Goal: Task Accomplishment & Management: Complete application form

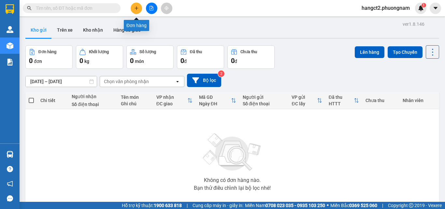
click at [135, 10] on icon "plus" at bounding box center [136, 8] width 5 height 5
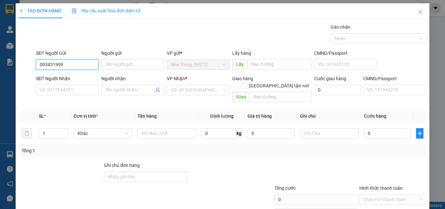
type input "0934319999"
click at [81, 81] on div "0934319999 - ANH THIỆN" at bounding box center [66, 77] width 54 height 7
type input "ANH THIỆN"
type input "0903657387"
type input "DŨNG"
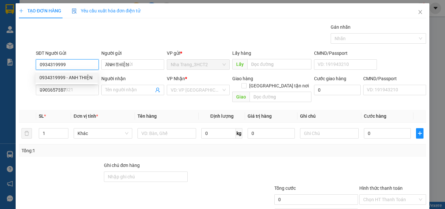
checkbox input "true"
type input "[STREET_ADDRESS][PERSON_NAME] (GTN: 50K)"
type input "50.000"
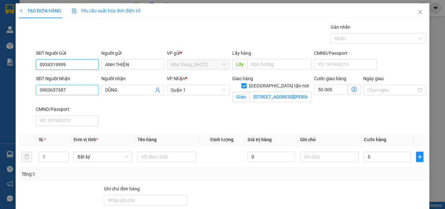
type input "0934319999"
click at [78, 90] on input "0903657387" at bounding box center [67, 90] width 63 height 10
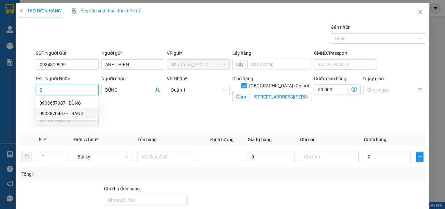
click at [58, 117] on div "0903870467 - TRANG" at bounding box center [67, 113] width 62 height 10
type input "0903870467"
type input "TRANG"
type input "[STREET_ADDRESS][PERSON_NAME] (GTN: 40K)"
type input "40.000"
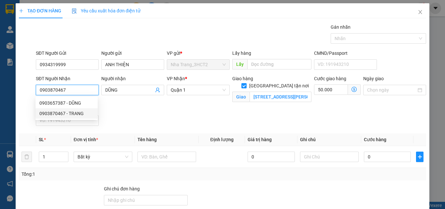
type input "40.000"
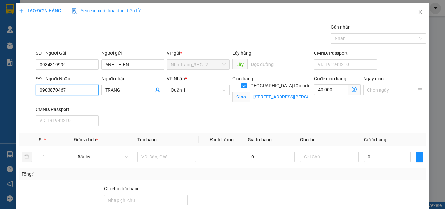
type input "0903870467"
click at [276, 92] on input "[STREET_ADDRESS][PERSON_NAME] (GTN: 40K)" at bounding box center [281, 97] width 62 height 10
click at [287, 92] on input "[STREET_ADDRESS][PERSON_NAME] (GTN: 40K)" at bounding box center [281, 97] width 62 height 10
click at [352, 90] on icon "dollar-circle" at bounding box center [354, 89] width 5 height 5
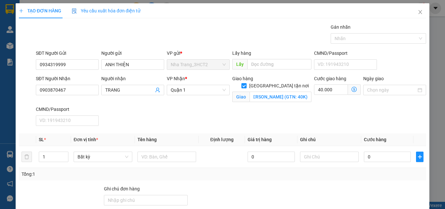
scroll to position [0, 0]
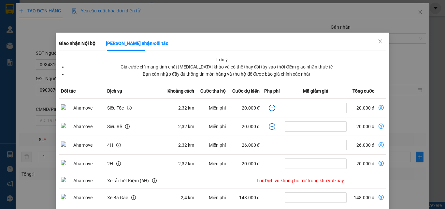
click at [387, 65] on div "Giao nhận Nội bộ Giao nhận Đối tác Lưu ý: Giá cước chỉ mang tính chất [MEDICAL_…" at bounding box center [222, 104] width 445 height 209
click at [398, 65] on div "Giao nhận Nội bộ Giao nhận Đối tác Lưu ý: Giá cước chỉ mang tính chất [MEDICAL_…" at bounding box center [222, 104] width 445 height 209
click at [378, 41] on icon "close" at bounding box center [380, 41] width 5 height 5
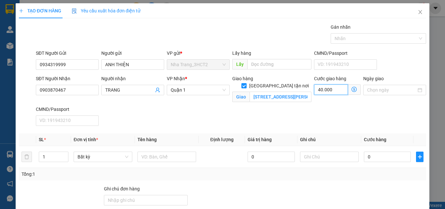
click at [319, 91] on input "40.000" at bounding box center [331, 89] width 34 height 10
type input "5"
type input "50"
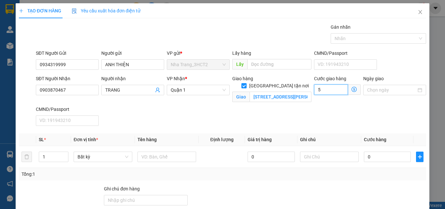
type input "50"
click at [287, 93] on input "[STREET_ADDRESS][PERSON_NAME] (GTN: 40K)" at bounding box center [281, 97] width 62 height 10
type input "50.000"
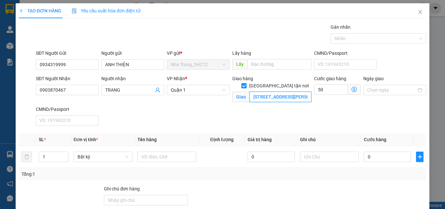
type input "50.000"
click at [289, 92] on input "[STREET_ADDRESS][PERSON_NAME] (GTN: 40K)" at bounding box center [281, 97] width 62 height 10
click at [297, 92] on input "[STREET_ADDRESS][PERSON_NAME] (GTN: 40K)" at bounding box center [281, 97] width 62 height 10
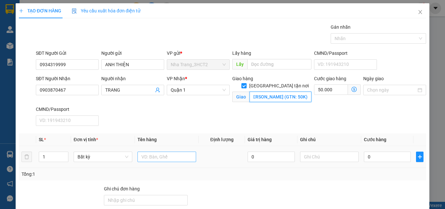
type input "[STREET_ADDRESS][PERSON_NAME] (GTN: 50K)"
drag, startPoint x: 149, startPoint y: 156, endPoint x: 153, endPoint y: 157, distance: 3.6
click at [150, 156] on input "text" at bounding box center [167, 157] width 59 height 10
type input "1 THÙNG"
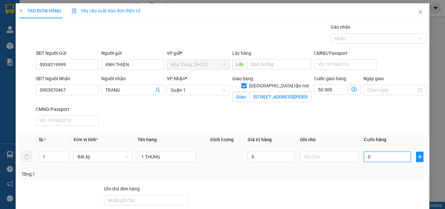
click at [369, 156] on input "0" at bounding box center [387, 157] width 47 height 10
type input "4"
type input "50.004"
type input "40"
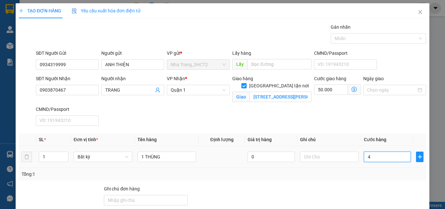
type input "50.040"
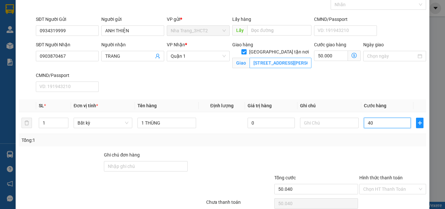
scroll to position [63, 0]
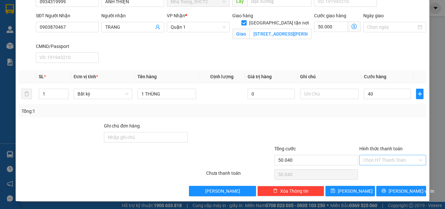
type input "40.000"
type input "90.000"
click at [378, 157] on input "Hình thức thanh toán" at bounding box center [391, 160] width 54 height 10
click at [378, 116] on div "Tại văn phòng" at bounding box center [389, 115] width 58 height 7
type input "0"
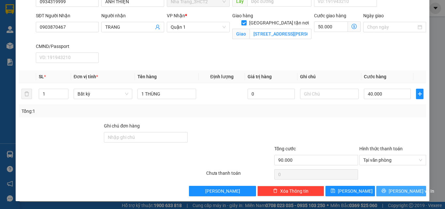
drag, startPoint x: 404, startPoint y: 191, endPoint x: 312, endPoint y: 119, distance: 116.6
click at [404, 190] on span "[PERSON_NAME] và In" at bounding box center [412, 191] width 46 height 7
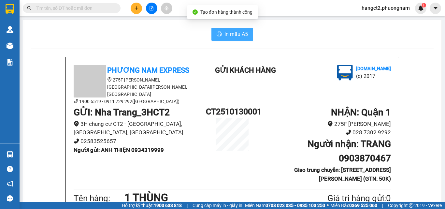
click at [229, 33] on span "In mẫu A5" at bounding box center [236, 34] width 23 height 8
click at [229, 32] on span "In mẫu A5" at bounding box center [236, 34] width 23 height 8
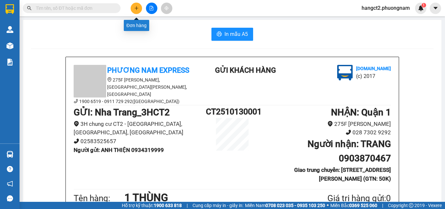
click at [137, 8] on icon "plus" at bounding box center [136, 8] width 5 height 5
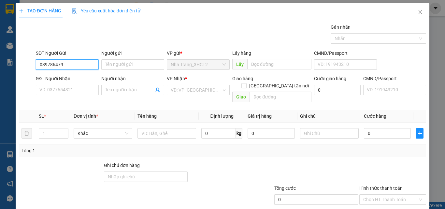
type input "0397864795"
click at [77, 80] on div "0397864795 - TRỌNG - BÁNH MÌ GẠCH ĐỎ" at bounding box center [82, 77] width 87 height 7
type input "TRỌNG - BÁNH MÌ GẠCH ĐỎ"
type input "0869691067"
type input "THY AN - SỐ KHÁC: 0769465089"
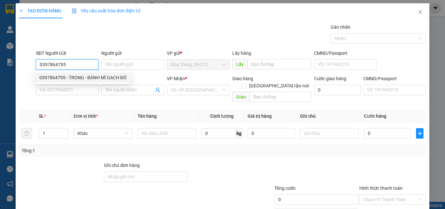
checkbox input "true"
type input "E0.02 DỰ ÁN NAM [GEOGRAPHIC_DATA] RESIDENCES ẤP 5, XÃ [GEOGRAPHIC_DATA] (GTN: 2…"
type input "200.000"
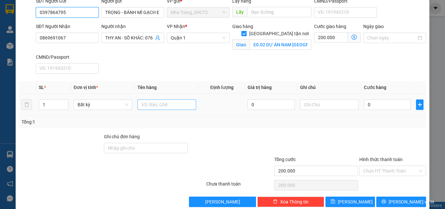
scroll to position [63, 0]
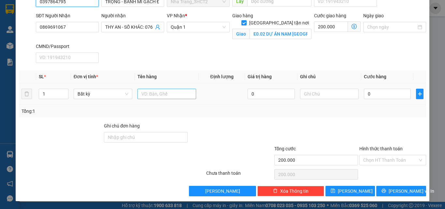
type input "0397864795"
click at [167, 94] on input "text" at bounding box center [167, 94] width 59 height 10
type input "5 T"
drag, startPoint x: 46, startPoint y: 96, endPoint x: 40, endPoint y: 96, distance: 6.2
click at [40, 96] on input "1" at bounding box center [53, 94] width 29 height 10
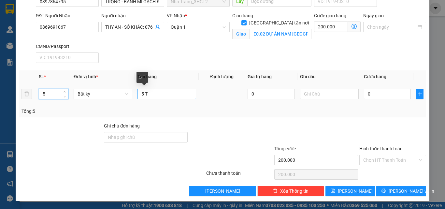
type input "5"
drag, startPoint x: 143, startPoint y: 92, endPoint x: 137, endPoint y: 95, distance: 6.3
click at [138, 95] on input "5 T" at bounding box center [167, 94] width 59 height 10
click at [150, 94] on input "3 T" at bounding box center [167, 94] width 59 height 10
type input "3 T LƠN + 2 T NHỎ"
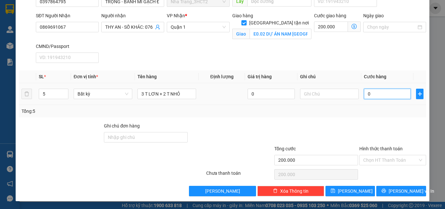
click at [367, 92] on input "0" at bounding box center [387, 94] width 47 height 10
type input "2"
type input "200.002"
type input "23"
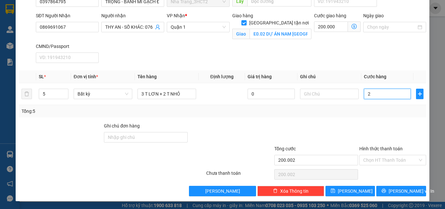
type input "200.023"
type input "230"
type input "200.230"
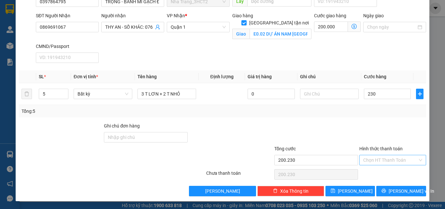
click at [383, 158] on input "Hình thức thanh toán" at bounding box center [391, 160] width 54 height 10
type input "230.000"
type input "430.000"
click at [381, 116] on div "Tại văn phòng" at bounding box center [389, 115] width 58 height 7
type input "0"
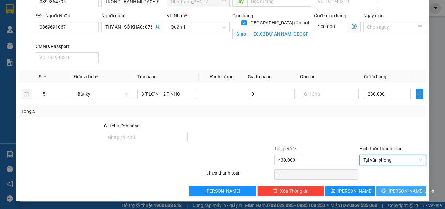
click at [403, 188] on span "[PERSON_NAME] và In" at bounding box center [412, 191] width 46 height 7
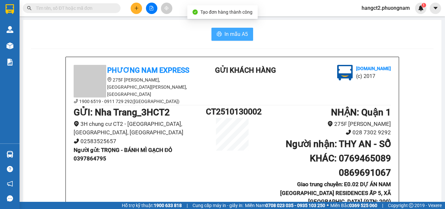
click at [227, 35] on span "In mẫu A5" at bounding box center [236, 34] width 23 height 8
click at [218, 29] on button "In mẫu A5" at bounding box center [233, 34] width 42 height 13
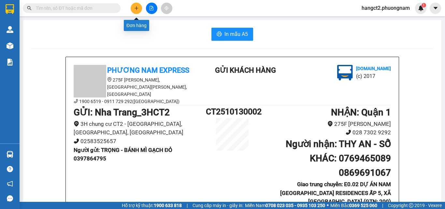
click at [132, 10] on button at bounding box center [136, 8] width 11 height 11
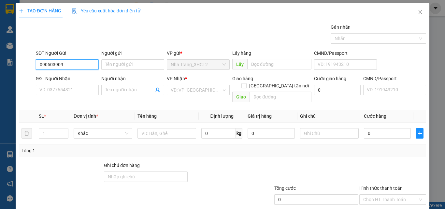
type input "0905039097"
click at [85, 76] on div "0905039097 - NGUYỆT" at bounding box center [66, 77] width 54 height 7
type input "NGUYỆT"
type input "0868035118"
type input "LOAN"
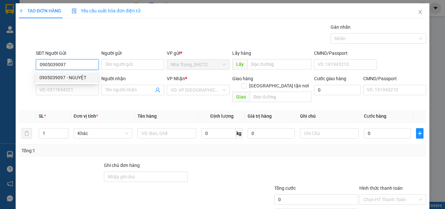
checkbox input "true"
type input "[GEOGRAPHIC_DATA] , [GEOGRAPHIC_DATA] , PHƯỜNG [GEOGRAPHIC_DATA] ,[GEOGRAPHIC_D…"
type input "70.000"
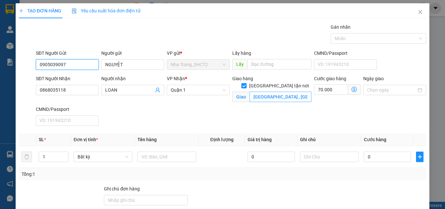
type input "0905039097"
click at [278, 92] on input "[GEOGRAPHIC_DATA] , [GEOGRAPHIC_DATA] , PHƯỜNG [GEOGRAPHIC_DATA] ,[GEOGRAPHIC_D…" at bounding box center [281, 97] width 62 height 10
click at [291, 92] on input "[GEOGRAPHIC_DATA] , [GEOGRAPHIC_DATA] , PHƯỜNG [GEOGRAPHIC_DATA] ,[GEOGRAPHIC_D…" at bounding box center [281, 97] width 62 height 10
click at [352, 89] on icon "dollar-circle" at bounding box center [354, 89] width 5 height 5
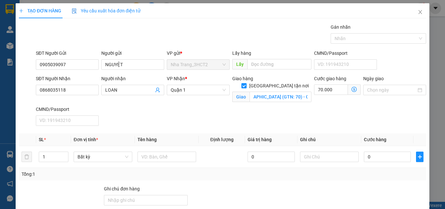
scroll to position [0, 0]
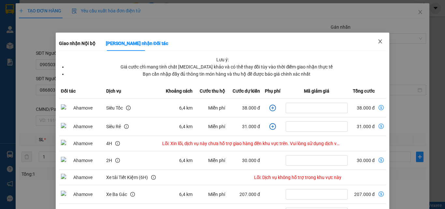
click at [378, 42] on icon "close" at bounding box center [380, 41] width 5 height 5
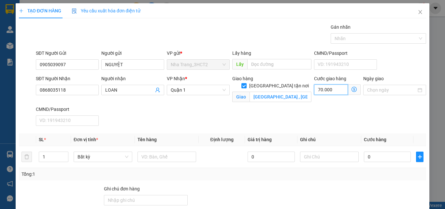
click at [314, 89] on input "70.000" at bounding box center [331, 89] width 34 height 10
click at [352, 90] on icon "dollar-circle" at bounding box center [354, 89] width 5 height 5
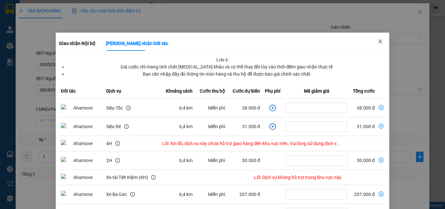
click at [379, 44] on icon "close" at bounding box center [380, 41] width 5 height 5
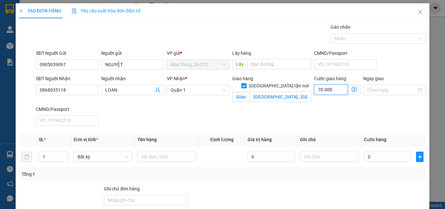
click at [325, 93] on input "70.000" at bounding box center [331, 89] width 34 height 10
type input "9"
type input "90"
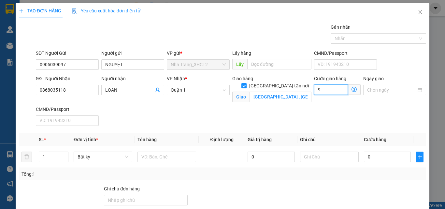
type input "90"
type input "90.000"
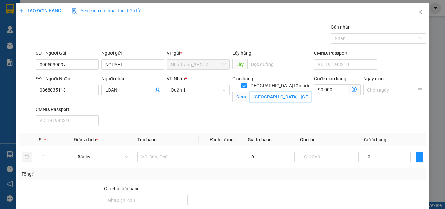
click at [272, 92] on input "[GEOGRAPHIC_DATA] , [GEOGRAPHIC_DATA] , PHƯỜNG [GEOGRAPHIC_DATA] ,[GEOGRAPHIC_D…" at bounding box center [281, 97] width 62 height 10
click at [290, 92] on input "[GEOGRAPHIC_DATA] , [GEOGRAPHIC_DATA] , PHƯỜNG [GEOGRAPHIC_DATA] ,[GEOGRAPHIC_D…" at bounding box center [281, 97] width 62 height 10
click at [268, 92] on input "[GEOGRAPHIC_DATA] , [GEOGRAPHIC_DATA] , PHƯỜNG [GEOGRAPHIC_DATA] ,[GEOGRAPHIC_D…" at bounding box center [281, 97] width 62 height 10
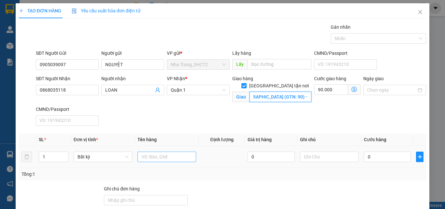
type input "[GEOGRAPHIC_DATA] , [GEOGRAPHIC_DATA] , PHƯỜNG [GEOGRAPHIC_DATA] ,[GEOGRAPHIC_D…"
click at [152, 158] on input "text" at bounding box center [167, 157] width 59 height 10
click at [287, 92] on input "[GEOGRAPHIC_DATA] , [GEOGRAPHIC_DATA] , PHƯỜNG [GEOGRAPHIC_DATA] ,[GEOGRAPHIC_D…" at bounding box center [281, 97] width 62 height 10
click at [290, 92] on input "[GEOGRAPHIC_DATA] , [GEOGRAPHIC_DATA] , PHƯỜNG [GEOGRAPHIC_DATA] ,[GEOGRAPHIC_D…" at bounding box center [281, 97] width 62 height 10
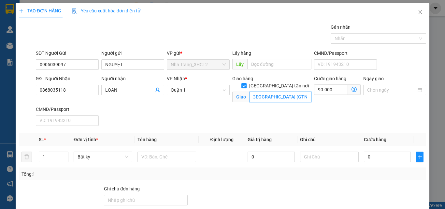
scroll to position [0, 175]
click at [326, 93] on input "90.000" at bounding box center [331, 89] width 34 height 10
type input "1"
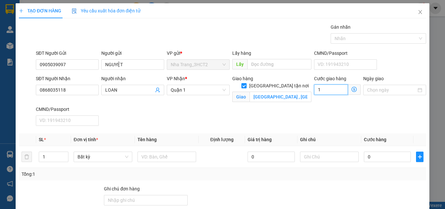
type input "1"
type input "10"
type input "100"
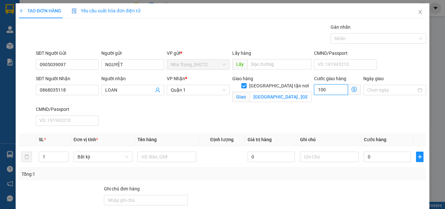
type input "100"
click at [304, 92] on input "[GEOGRAPHIC_DATA] , [GEOGRAPHIC_DATA] , PHƯỜNG [GEOGRAPHIC_DATA] ,[GEOGRAPHIC_D…" at bounding box center [281, 97] width 62 height 10
type input "100.000"
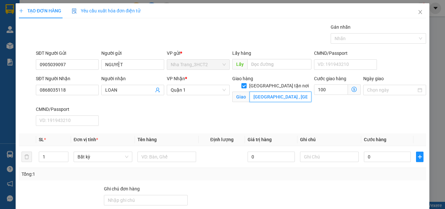
type input "100.000"
click at [302, 92] on input "[GEOGRAPHIC_DATA] , [GEOGRAPHIC_DATA] , PHƯỜNG [GEOGRAPHIC_DATA] ,[GEOGRAPHIC_D…" at bounding box center [281, 97] width 62 height 10
click at [303, 92] on input "[GEOGRAPHIC_DATA] , [GEOGRAPHIC_DATA] , PHƯỜNG [GEOGRAPHIC_DATA] ,[GEOGRAPHIC_D…" at bounding box center [281, 97] width 62 height 10
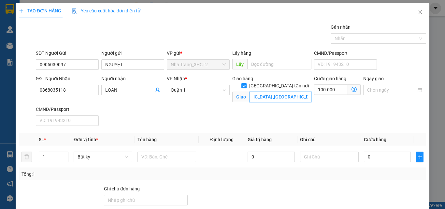
scroll to position [0, 144]
type input "[GEOGRAPHIC_DATA] , [GEOGRAPHIC_DATA] , PHƯỜNG [GEOGRAPHIC_DATA] ,[GEOGRAPHIC_D…"
drag, startPoint x: 46, startPoint y: 159, endPoint x: 38, endPoint y: 161, distance: 9.0
click at [38, 161] on td "1" at bounding box center [53, 157] width 35 height 22
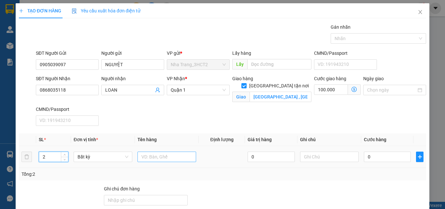
type input "2"
click at [146, 158] on input "text" at bounding box center [167, 157] width 59 height 10
type input "2 T ĐEN"
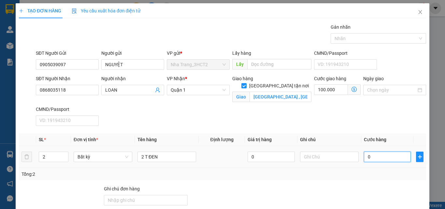
click at [371, 158] on input "0" at bounding box center [387, 157] width 47 height 10
type input "1"
type input "100.001"
type input "10"
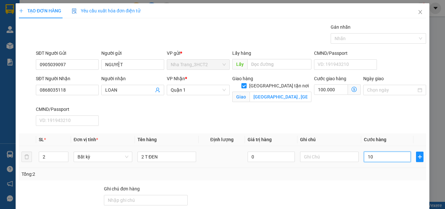
type input "100.010"
type input "100"
type input "100.100"
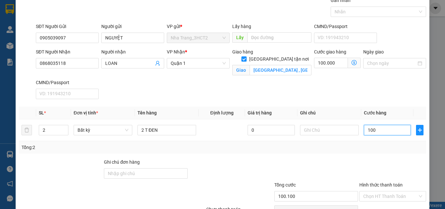
scroll to position [63, 0]
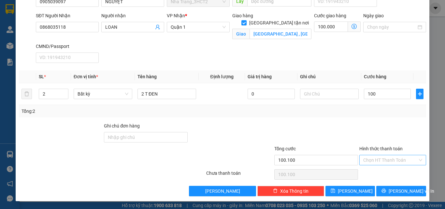
click at [383, 162] on input "Hình thức thanh toán" at bounding box center [391, 160] width 54 height 10
type input "100.000"
type input "200.000"
click at [378, 116] on div "Tại văn phòng" at bounding box center [389, 115] width 58 height 7
type input "0"
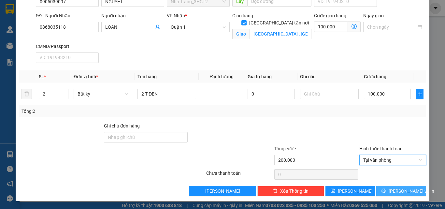
click at [401, 191] on span "[PERSON_NAME] và In" at bounding box center [412, 191] width 46 height 7
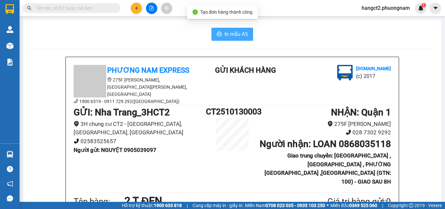
click at [232, 33] on span "In mẫu A5" at bounding box center [236, 34] width 23 height 8
click at [136, 9] on icon "plus" at bounding box center [136, 8] width 5 height 5
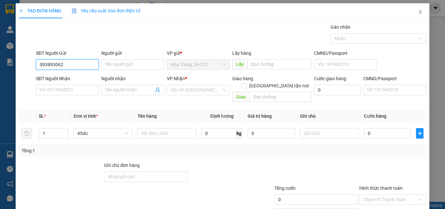
type input "0938930620"
click at [71, 77] on div "0938930620 - TÂM" at bounding box center [66, 77] width 54 height 7
type input "TÂM"
type input "0938930620"
type input "TÂM"
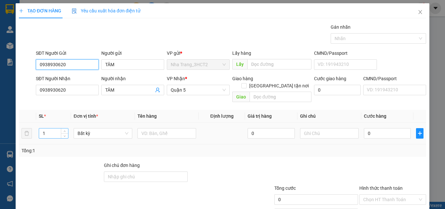
type input "0938930620"
drag, startPoint x: 46, startPoint y: 127, endPoint x: 42, endPoint y: 127, distance: 3.9
click at [42, 128] on input "1" at bounding box center [53, 133] width 29 height 10
type input "2"
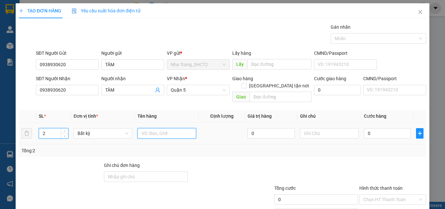
click at [143, 128] on input "text" at bounding box center [167, 133] width 59 height 10
type input "2 TX"
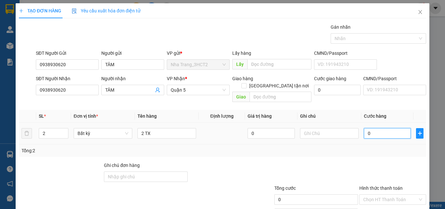
click at [375, 128] on input "0" at bounding box center [387, 133] width 47 height 10
type input "2"
type input "26"
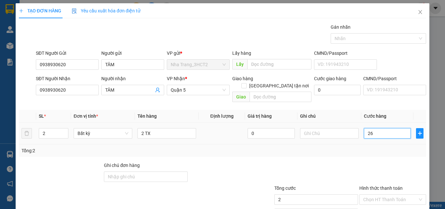
type input "26"
type input "260"
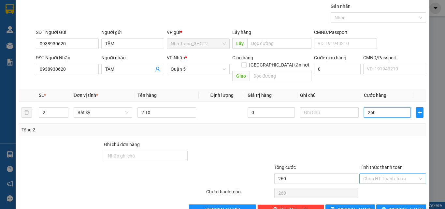
scroll to position [32, 0]
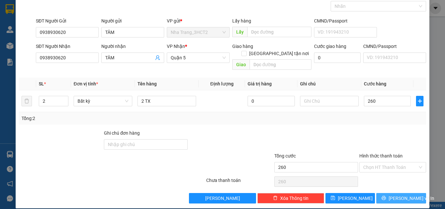
type input "260.000"
click at [389, 193] on button "[PERSON_NAME] và In" at bounding box center [402, 198] width 50 height 10
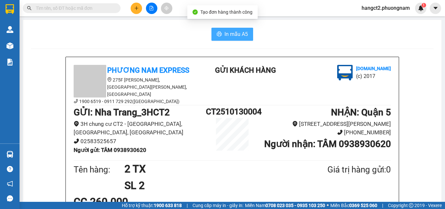
click at [229, 35] on span "In mẫu A5" at bounding box center [236, 34] width 23 height 8
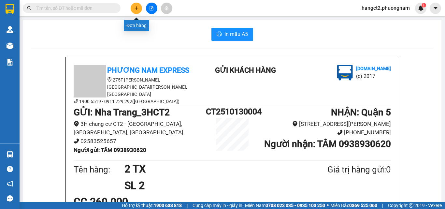
click at [135, 7] on icon "plus" at bounding box center [136, 8] width 5 height 5
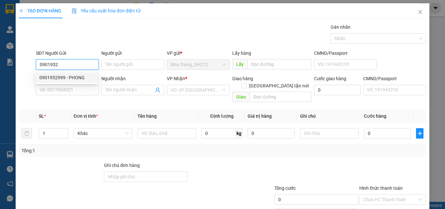
click at [44, 79] on div "0901952999 - PHONG" at bounding box center [66, 77] width 54 height 7
type input "0901952999"
type input "PHONG"
type input "0903567555"
type input "ĐẠI"
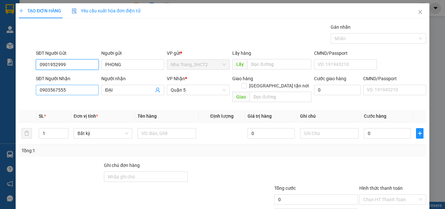
type input "0901952999"
click at [72, 93] on input "0903567555" at bounding box center [67, 90] width 63 height 10
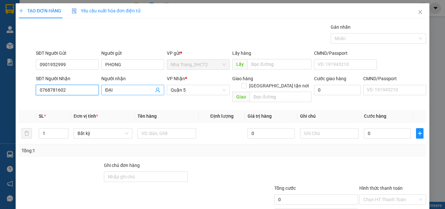
type input "0768781602"
drag, startPoint x: 117, startPoint y: 91, endPoint x: 79, endPoint y: 88, distance: 38.3
click at [79, 88] on div "SĐT Người Nhận 0768781602 Người nhận [GEOGRAPHIC_DATA] * [GEOGRAPHIC_DATA] tận …" at bounding box center [231, 90] width 393 height 30
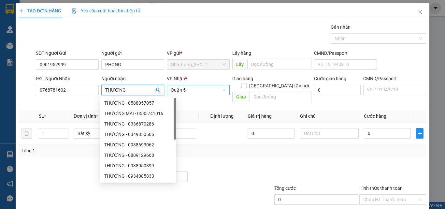
click at [179, 92] on span "Quận 5" at bounding box center [198, 90] width 55 height 10
type input "THƯƠNG"
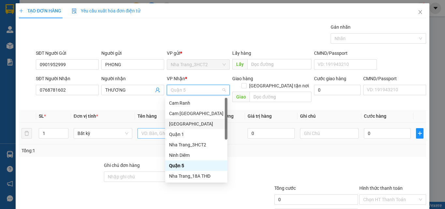
click at [182, 132] on div "Quận 1" at bounding box center [196, 134] width 54 height 7
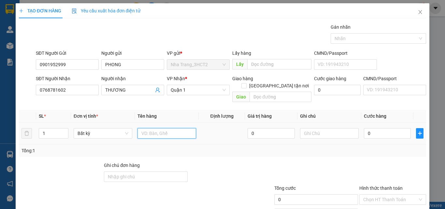
click at [144, 128] on input "text" at bounding box center [167, 133] width 59 height 10
type input "1 THÙNG"
drag, startPoint x: 388, startPoint y: 129, endPoint x: 385, endPoint y: 126, distance: 4.4
click at [388, 129] on input "0" at bounding box center [387, 133] width 47 height 10
type input "5"
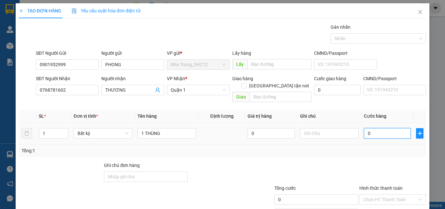
type input "5"
type input "50"
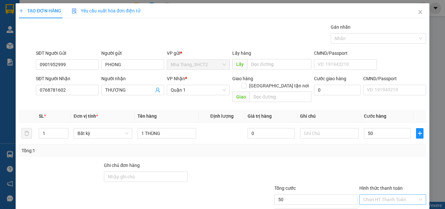
click at [375, 195] on input "Hình thức thanh toán" at bounding box center [391, 200] width 54 height 10
type input "50.000"
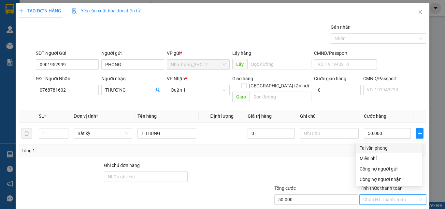
click at [379, 148] on div "Tại văn phòng" at bounding box center [389, 147] width 58 height 7
type input "0"
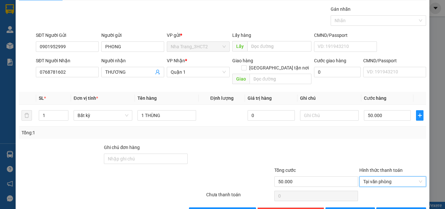
scroll to position [32, 0]
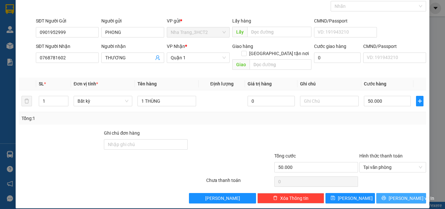
drag, startPoint x: 393, startPoint y: 189, endPoint x: 379, endPoint y: 165, distance: 28.2
click at [393, 195] on span "[PERSON_NAME] và In" at bounding box center [412, 198] width 46 height 7
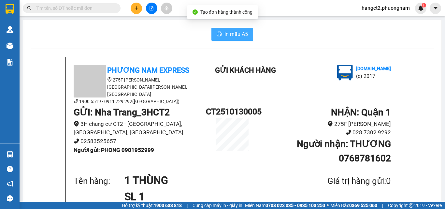
click at [240, 39] on button "In mẫu A5" at bounding box center [233, 34] width 42 height 13
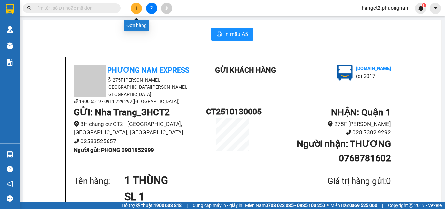
click at [137, 13] on button at bounding box center [136, 8] width 11 height 11
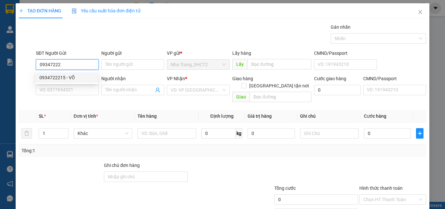
click at [60, 80] on div "0934722215 - VÕ" at bounding box center [66, 77] width 54 height 7
type input "0934722215"
type input "VÕ"
type input "0708328327"
type input "OANH"
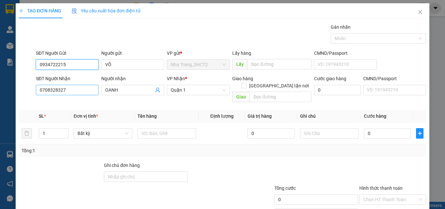
type input "0934722215"
click at [67, 92] on input "0708328327" at bounding box center [67, 90] width 63 height 10
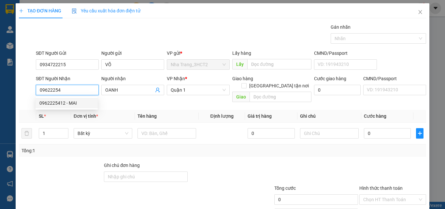
click at [78, 100] on div "0962225412 - MAI" at bounding box center [66, 102] width 54 height 7
type input "0962225412"
type input "MAI"
checkbox input "true"
type input "TÒA NHÀ [STREET_ADDRESS][GEOGRAPHIC_DATA] [STREET_ADDRESS][GEOGRAPHIC_DATA] , […"
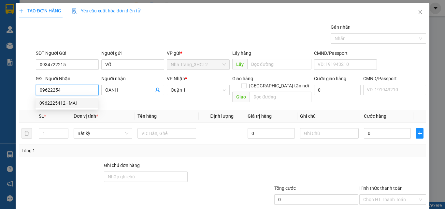
type input "60.000"
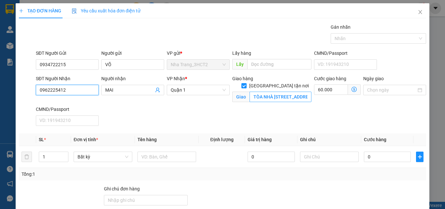
type input "0962225412"
click at [269, 92] on input "TÒA NHÀ [STREET_ADDRESS][GEOGRAPHIC_DATA] [STREET_ADDRESS][GEOGRAPHIC_DATA] , […" at bounding box center [281, 97] width 62 height 10
click at [279, 92] on input "TÒA NHÀ [STREET_ADDRESS][GEOGRAPHIC_DATA] [STREET_ADDRESS][GEOGRAPHIC_DATA] , […" at bounding box center [281, 97] width 62 height 10
click at [302, 92] on input "TÒA NHÀ [STREET_ADDRESS][GEOGRAPHIC_DATA] [STREET_ADDRESS][GEOGRAPHIC_DATA] , […" at bounding box center [281, 97] width 62 height 10
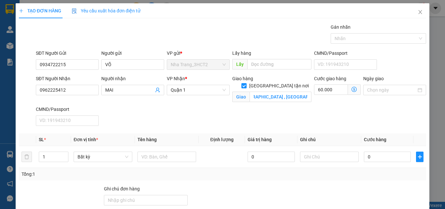
click at [352, 88] on icon "dollar-circle" at bounding box center [354, 89] width 5 height 5
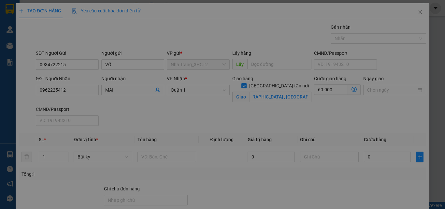
scroll to position [0, 0]
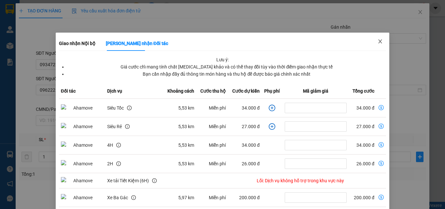
click at [378, 44] on icon "close" at bounding box center [380, 41] width 5 height 5
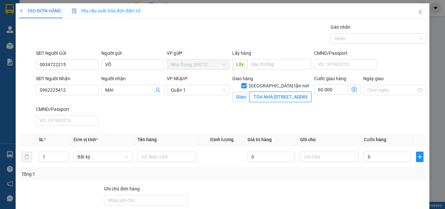
click at [299, 92] on input "TÒA NHÀ [STREET_ADDRESS][GEOGRAPHIC_DATA] [STREET_ADDRESS][GEOGRAPHIC_DATA] , […" at bounding box center [281, 97] width 62 height 10
click at [304, 92] on input "TÒA NHÀ [STREET_ADDRESS][GEOGRAPHIC_DATA] [STREET_ADDRESS][GEOGRAPHIC_DATA] , […" at bounding box center [281, 97] width 62 height 10
click at [300, 92] on input "TÒA NHÀ [STREET_ADDRESS][GEOGRAPHIC_DATA] [STREET_ADDRESS][GEOGRAPHIC_DATA] , […" at bounding box center [281, 97] width 62 height 10
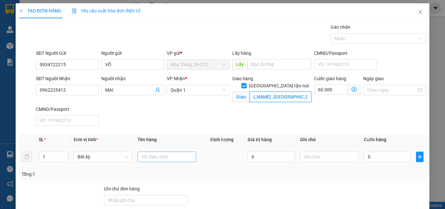
type input "TÒA NHÀ [STREET_ADDRESS][GEOGRAPHIC_DATA] [GEOGRAPHIC_DATA][PERSON_NAME] , [GEO…"
click at [168, 156] on input "text" at bounding box center [167, 157] width 59 height 10
type input "1 TX"
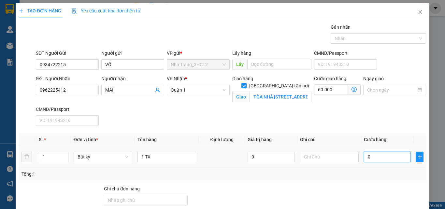
click at [374, 161] on input "0" at bounding box center [387, 157] width 47 height 10
type input "3"
type input "60.003"
type input "30"
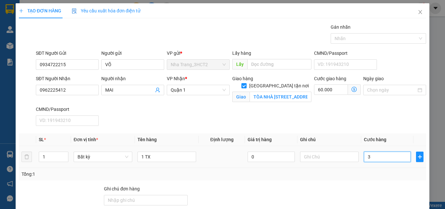
type input "60.030"
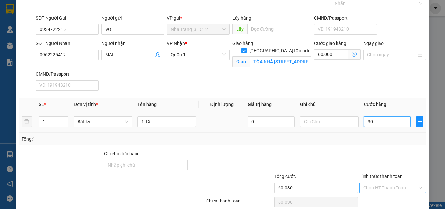
scroll to position [63, 0]
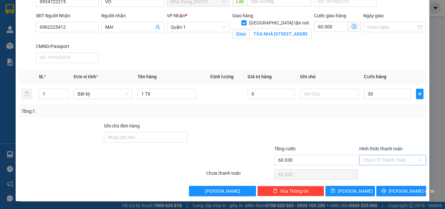
click at [390, 157] on input "Hình thức thanh toán" at bounding box center [391, 160] width 54 height 10
type input "30.000"
type input "90.000"
click at [378, 115] on div "Tại văn phòng" at bounding box center [389, 115] width 58 height 7
type input "0"
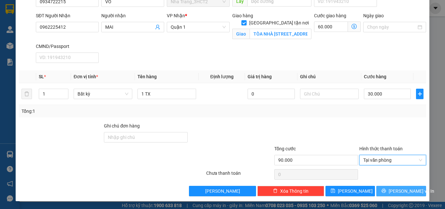
click at [394, 190] on span "[PERSON_NAME] và In" at bounding box center [412, 191] width 46 height 7
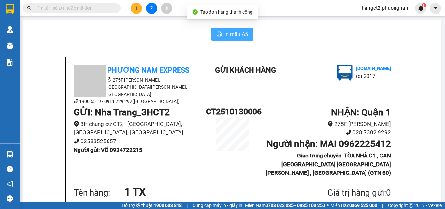
click at [230, 35] on span "In mẫu A5" at bounding box center [236, 34] width 23 height 8
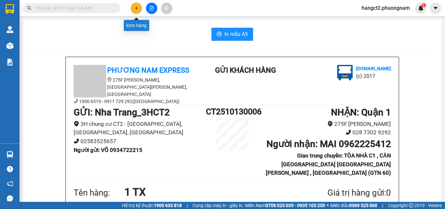
click at [132, 11] on button at bounding box center [136, 8] width 11 height 11
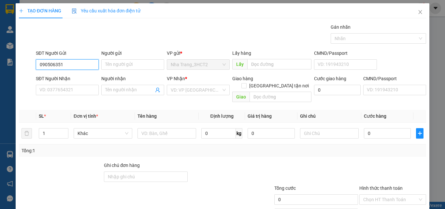
type input "0905063514"
click at [63, 77] on div "0905063514 - [GEOGRAPHIC_DATA]" at bounding box center [75, 77] width 73 height 7
type input "MỸ"
type input "0584071459"
type input "SÁNG"
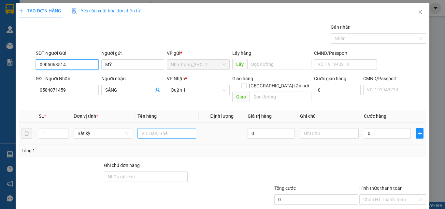
type input "0905063514"
click at [157, 129] on input "text" at bounding box center [167, 133] width 59 height 10
type input "1 TX"
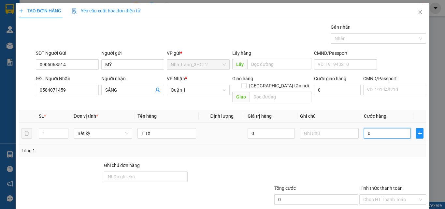
click at [390, 128] on input "0" at bounding box center [387, 133] width 47 height 10
type input "3"
type input "30"
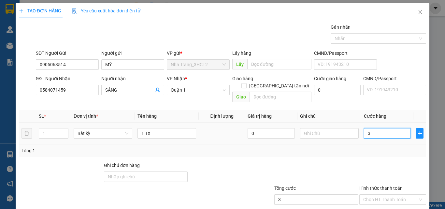
type input "30"
type input "30.000"
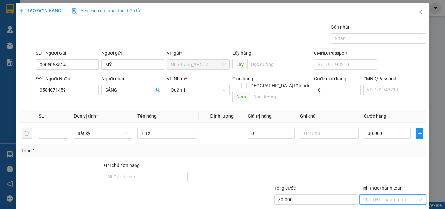
click at [378, 195] on input "Hình thức thanh toán" at bounding box center [391, 200] width 54 height 10
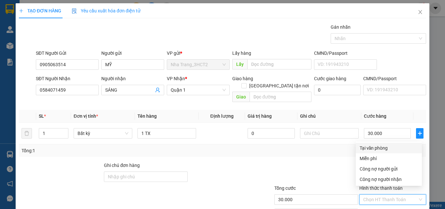
click at [362, 149] on div "Tại văn phòng" at bounding box center [389, 147] width 58 height 7
type input "0"
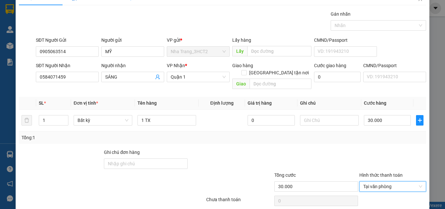
scroll to position [32, 0]
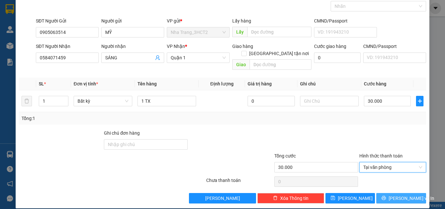
click at [393, 195] on span "[PERSON_NAME] và In" at bounding box center [412, 198] width 46 height 7
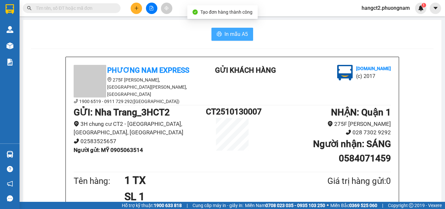
click at [233, 36] on span "In mẫu A5" at bounding box center [236, 34] width 23 height 8
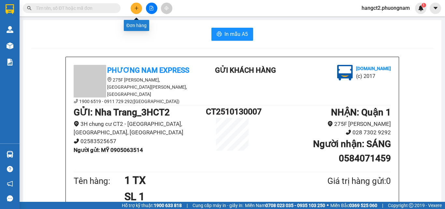
click at [139, 11] on button at bounding box center [136, 8] width 11 height 11
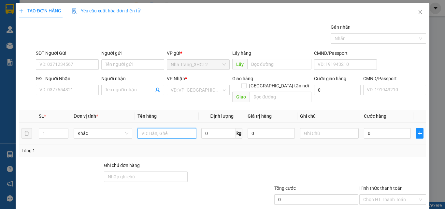
click at [144, 128] on input "text" at bounding box center [167, 133] width 59 height 10
type input "1 THÙNG"
click at [392, 128] on input "0" at bounding box center [387, 133] width 47 height 10
type input "3"
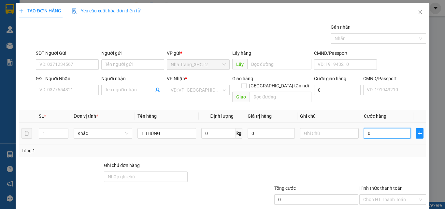
type input "3"
type input "30"
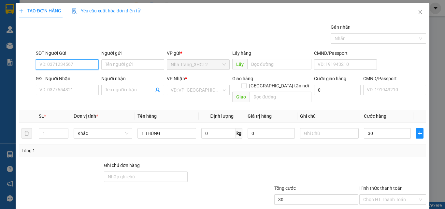
click at [68, 65] on input "SĐT Người Gửi" at bounding box center [67, 64] width 63 height 10
type input "30.000"
type input "0905578488"
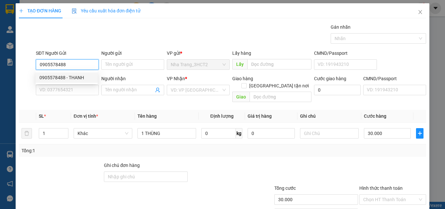
click at [71, 81] on div "0905578488 - THANH" at bounding box center [67, 77] width 62 height 10
type input "THANH"
type input "0989207056"
type input "THÙY"
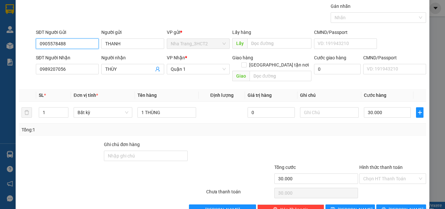
scroll to position [32, 0]
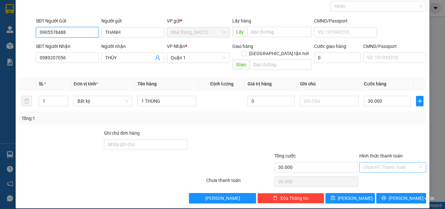
type input "0905578488"
click at [377, 162] on input "Hình thức thanh toán" at bounding box center [391, 167] width 54 height 10
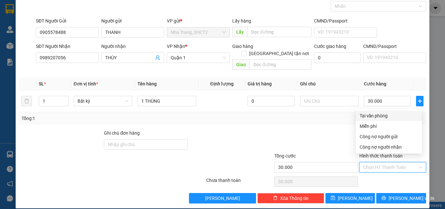
click at [384, 118] on div "Tại văn phòng" at bounding box center [389, 115] width 58 height 7
type input "0"
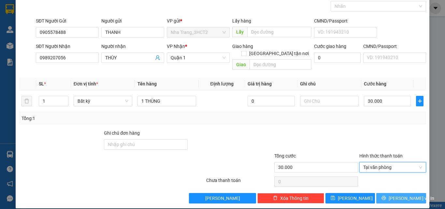
click at [390, 193] on button "[PERSON_NAME] và In" at bounding box center [402, 198] width 50 height 10
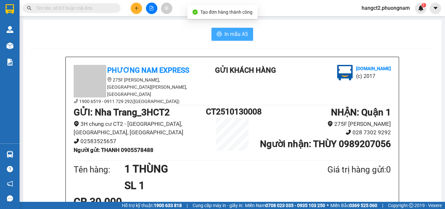
click at [236, 33] on span "In mẫu A5" at bounding box center [236, 34] width 23 height 8
click at [137, 9] on icon "plus" at bounding box center [136, 8] width 5 height 5
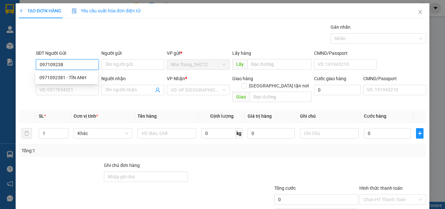
type input "0971092381"
click at [68, 78] on div "0971092381 - TÍN ANH" at bounding box center [66, 77] width 54 height 7
type input "TÍN ANH"
type input "0909503079"
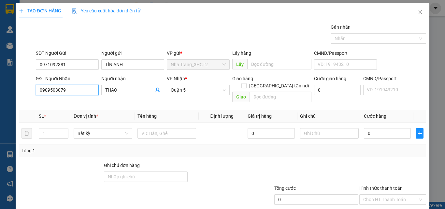
click at [76, 91] on input "0909503079" at bounding box center [67, 90] width 63 height 10
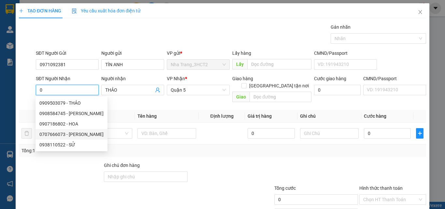
click at [76, 134] on div "0707666073 - [PERSON_NAME]" at bounding box center [71, 134] width 64 height 7
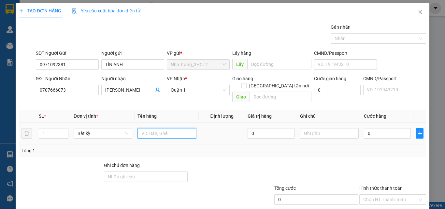
click at [169, 131] on input "text" at bounding box center [167, 133] width 59 height 10
click at [368, 128] on input "0" at bounding box center [387, 133] width 47 height 10
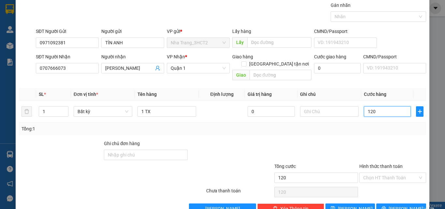
scroll to position [32, 0]
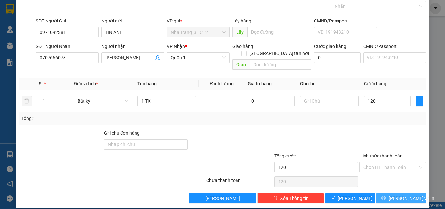
click at [390, 193] on button "[PERSON_NAME] và In" at bounding box center [402, 198] width 50 height 10
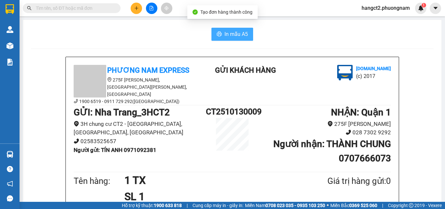
click at [230, 36] on span "In mẫu A5" at bounding box center [236, 34] width 23 height 8
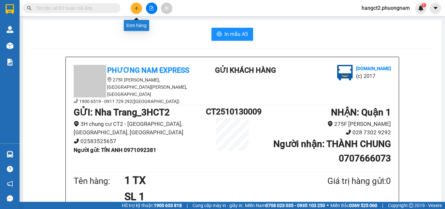
click at [136, 10] on icon "plus" at bounding box center [136, 8] width 5 height 5
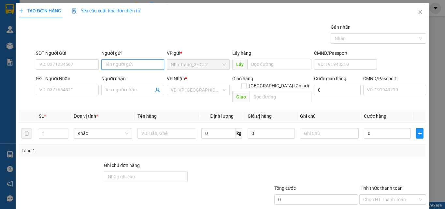
click at [124, 65] on input "Người gửi" at bounding box center [132, 64] width 63 height 10
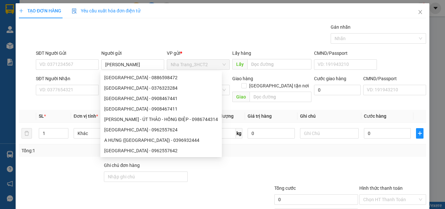
click at [206, 30] on div "Gói vận chuyển * Tiêu chuẩn Gán nhãn Nhãn" at bounding box center [231, 34] width 393 height 23
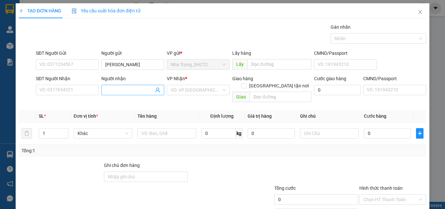
click at [136, 92] on input "Người nhận" at bounding box center [129, 89] width 49 height 7
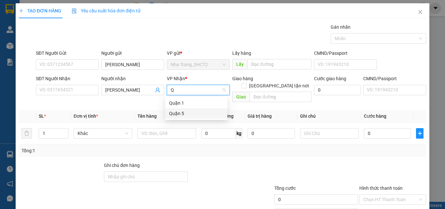
drag, startPoint x: 178, startPoint y: 118, endPoint x: 179, endPoint y: 115, distance: 3.7
click at [179, 116] on div "Quận 5" at bounding box center [196, 113] width 62 height 10
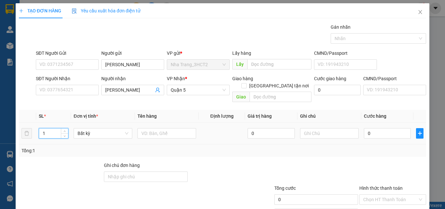
drag, startPoint x: 49, startPoint y: 128, endPoint x: 32, endPoint y: 127, distance: 17.3
click at [32, 127] on tr "1 Bất kỳ 0 0" at bounding box center [223, 134] width 408 height 22
click at [157, 128] on input "text" at bounding box center [167, 133] width 59 height 10
click at [383, 128] on input "0" at bounding box center [387, 133] width 47 height 10
click at [378, 195] on input "Hình thức thanh toán" at bounding box center [391, 200] width 54 height 10
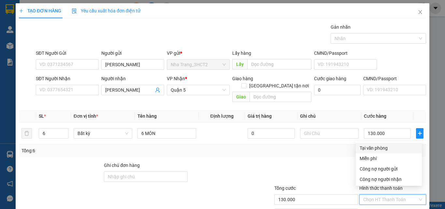
click at [374, 147] on div "Tại văn phòng" at bounding box center [389, 147] width 58 height 7
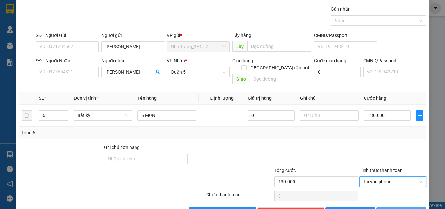
scroll to position [32, 0]
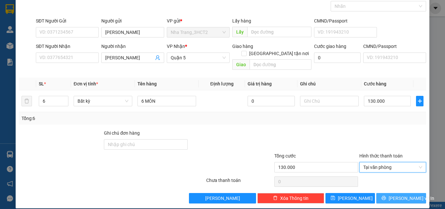
click at [386, 196] on icon "printer" at bounding box center [384, 198] width 4 height 4
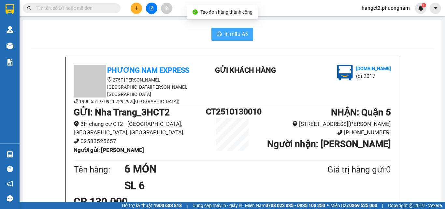
click at [228, 32] on span "In mẫu A5" at bounding box center [236, 34] width 23 height 8
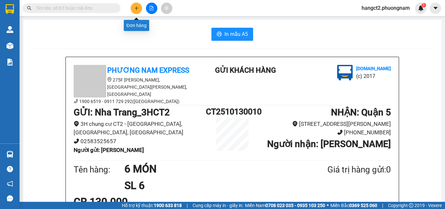
click at [138, 8] on icon "plus" at bounding box center [136, 8] width 5 height 5
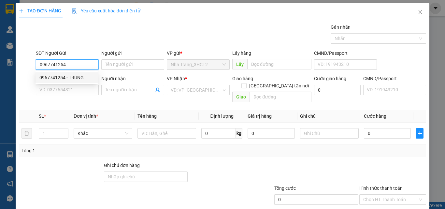
click at [80, 77] on div "0967741254 - TRUNG" at bounding box center [66, 77] width 54 height 7
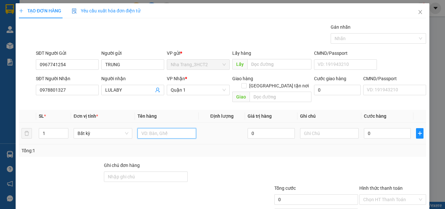
click at [148, 128] on input "text" at bounding box center [167, 133] width 59 height 10
click at [369, 128] on input "0" at bounding box center [387, 133] width 47 height 10
click at [376, 195] on input "Hình thức thanh toán" at bounding box center [391, 200] width 54 height 10
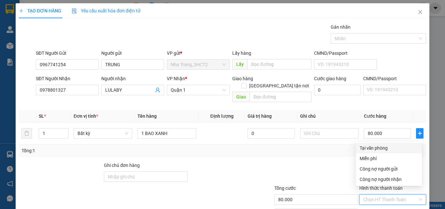
click at [386, 149] on div "Tại văn phòng" at bounding box center [389, 147] width 58 height 7
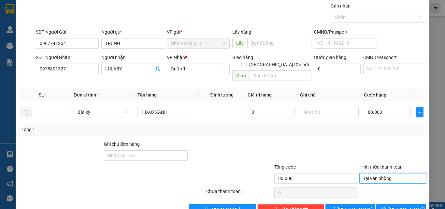
scroll to position [32, 0]
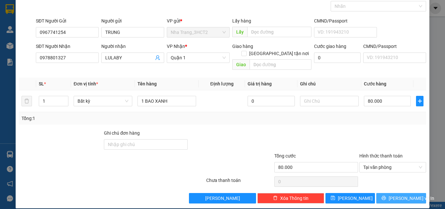
click at [397, 195] on span "[PERSON_NAME] và In" at bounding box center [412, 198] width 46 height 7
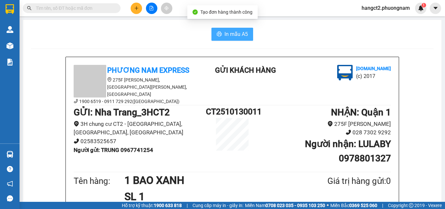
click at [219, 33] on icon "printer" at bounding box center [219, 33] width 5 height 5
click at [73, 4] on span at bounding box center [72, 8] width 98 height 10
click at [70, 9] on input "text" at bounding box center [74, 8] width 77 height 7
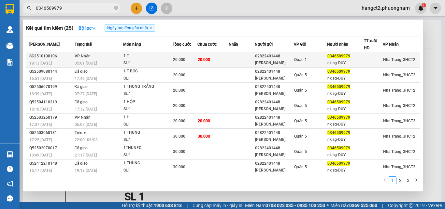
click at [209, 60] on td "20.000" at bounding box center [214, 59] width 32 height 15
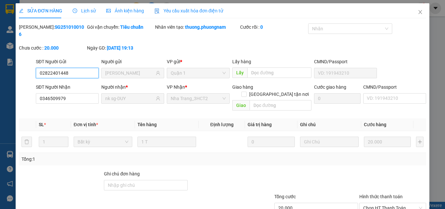
scroll to position [34, 0]
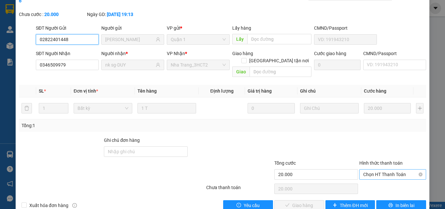
click at [374, 170] on span "Chọn HT Thanh Toán" at bounding box center [393, 175] width 59 height 10
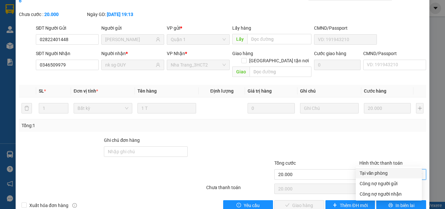
click at [376, 174] on div "Tại văn phòng" at bounding box center [389, 173] width 58 height 7
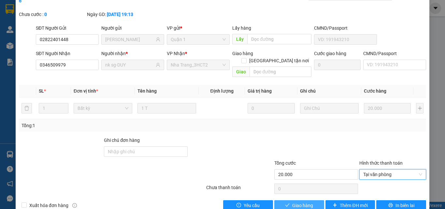
click at [307, 202] on span "Giao hàng" at bounding box center [303, 205] width 21 height 7
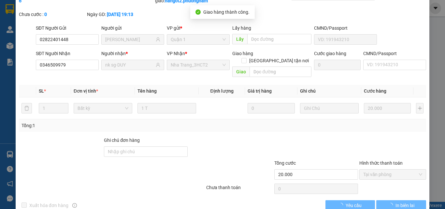
scroll to position [0, 0]
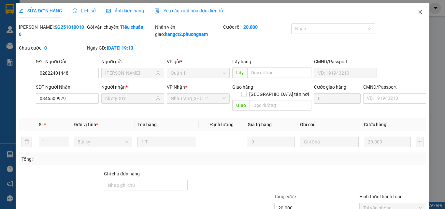
click at [419, 12] on span "Close" at bounding box center [421, 12] width 18 height 18
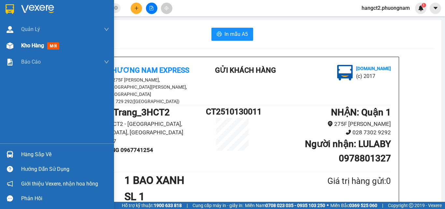
click at [27, 45] on span "Kho hàng" at bounding box center [32, 45] width 23 height 6
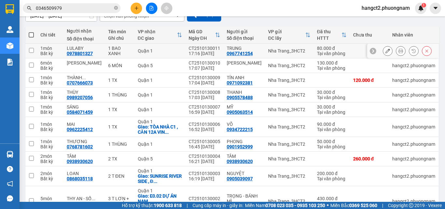
scroll to position [97, 0]
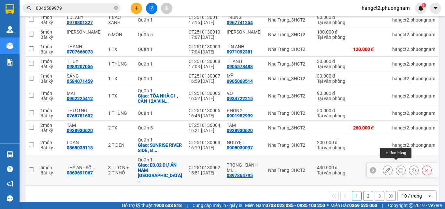
click at [397, 165] on button at bounding box center [401, 170] width 9 height 11
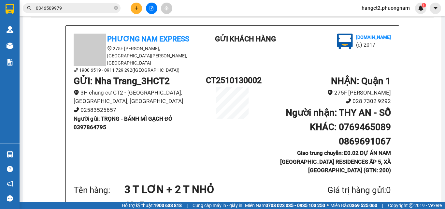
scroll to position [64, 0]
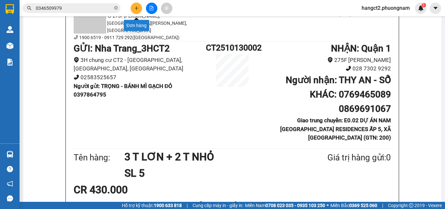
click at [135, 6] on icon "plus" at bounding box center [136, 8] width 5 height 5
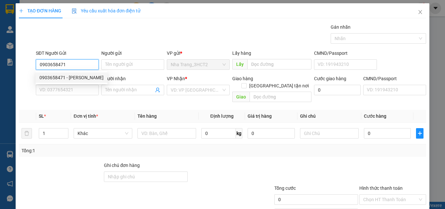
click at [62, 81] on div "0903658471 - [PERSON_NAME]" at bounding box center [72, 77] width 72 height 10
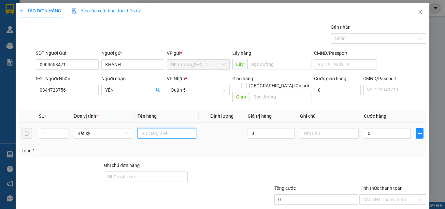
click at [152, 128] on input "text" at bounding box center [167, 133] width 59 height 10
click at [371, 128] on input "0" at bounding box center [387, 133] width 47 height 10
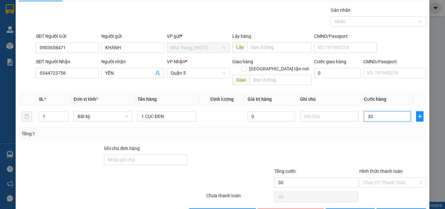
scroll to position [32, 0]
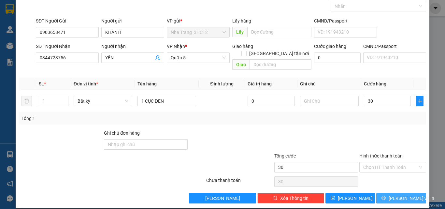
click at [398, 194] on button "[PERSON_NAME] và In" at bounding box center [402, 198] width 50 height 10
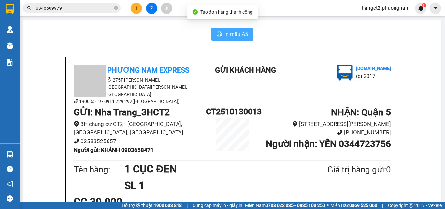
drag, startPoint x: 228, startPoint y: 35, endPoint x: 299, endPoint y: 68, distance: 78.1
click at [228, 35] on span "In mẫu A5" at bounding box center [236, 34] width 23 height 8
